Goal: Information Seeking & Learning: Learn about a topic

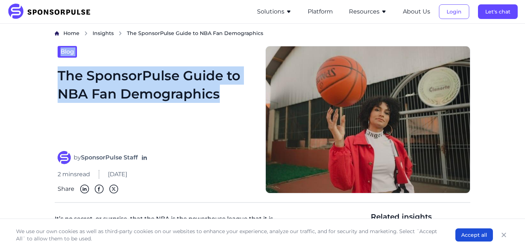
drag, startPoint x: 221, startPoint y: 91, endPoint x: 49, endPoint y: 56, distance: 175.5
copy div "The SponsorPulse Guide to NBA Fan Demographics"
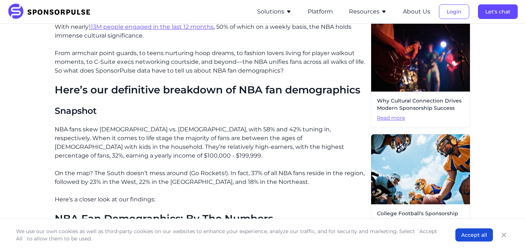
scroll to position [206, 0]
